Goal: Go to known website: Access a specific website the user already knows

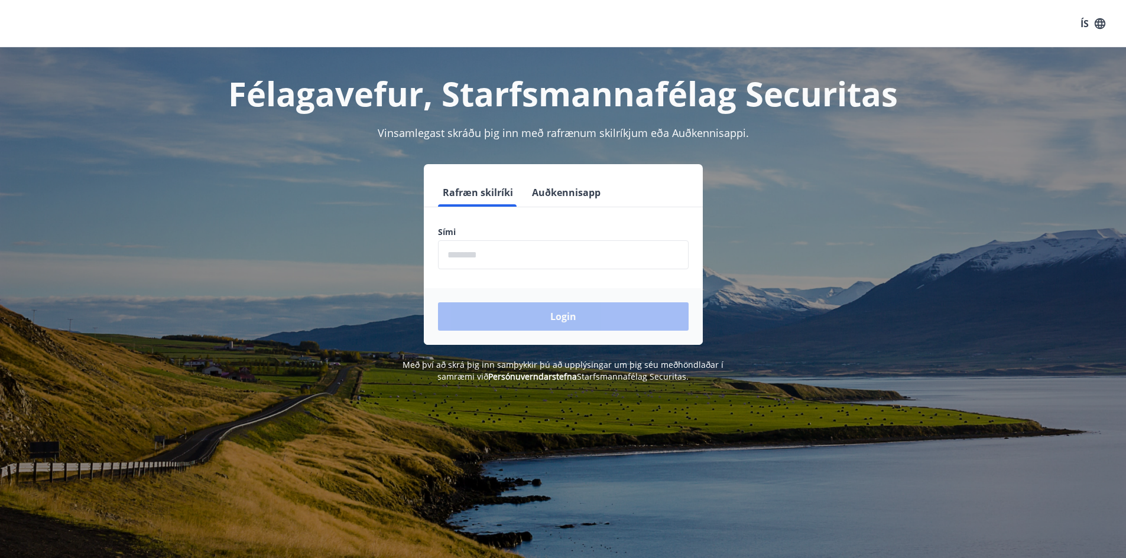
click at [500, 262] on input "phone" at bounding box center [563, 255] width 251 height 29
type input "********"
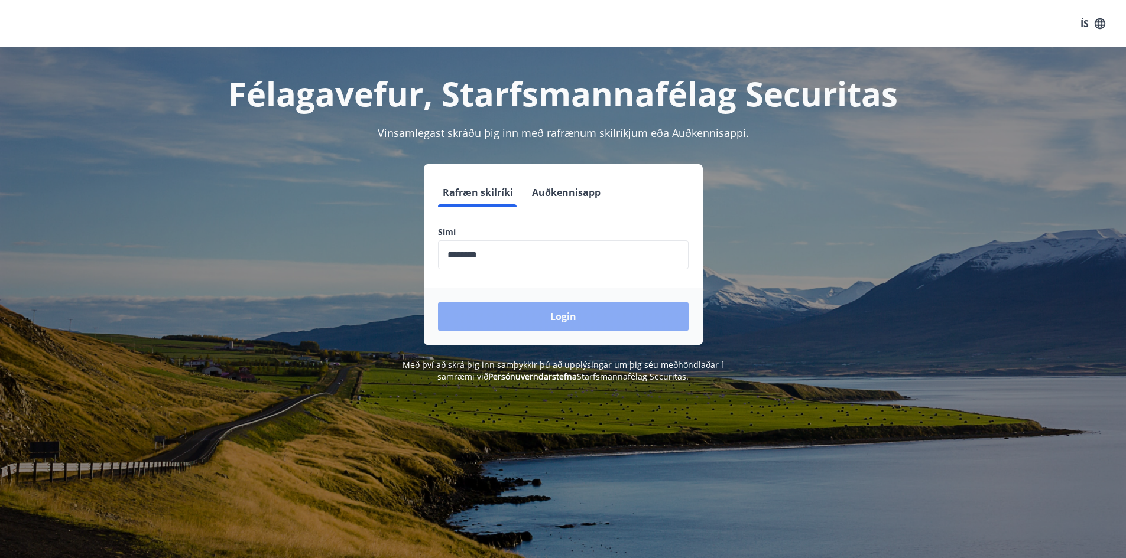
click at [552, 317] on button "Login" at bounding box center [563, 317] width 251 height 28
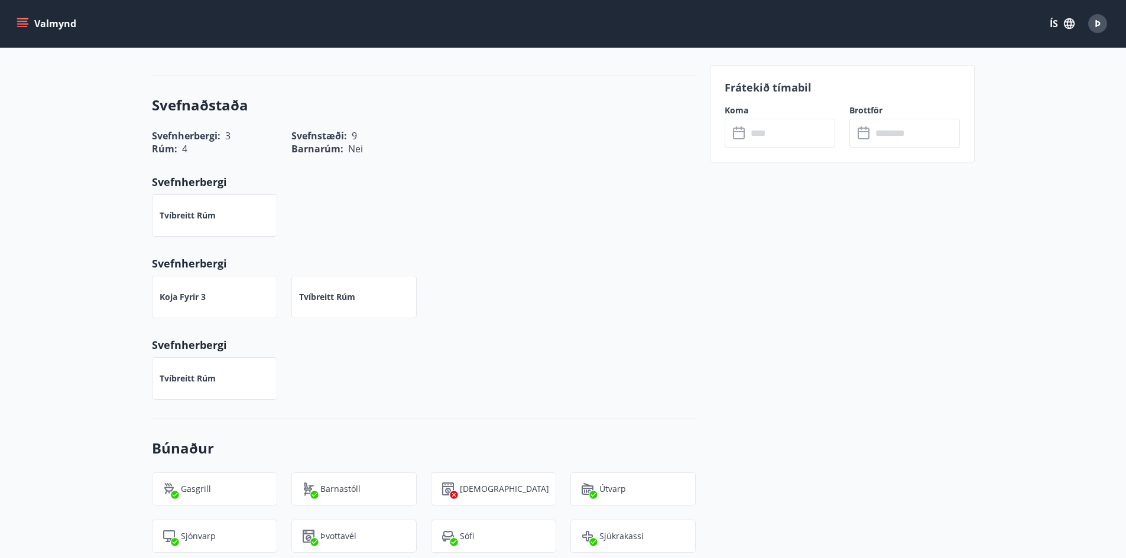
scroll to position [591, 0]
